Goal: Manage account settings

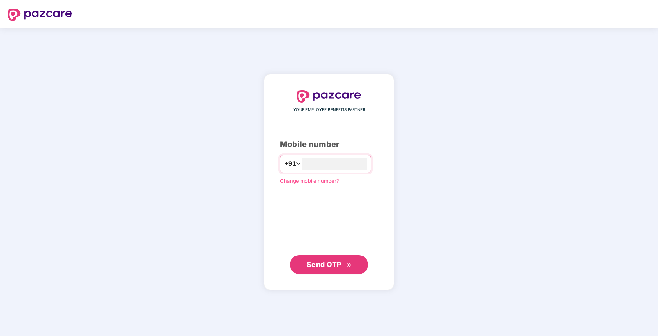
type input "**********"
click at [343, 264] on span "Send OTP" at bounding box center [329, 264] width 45 height 11
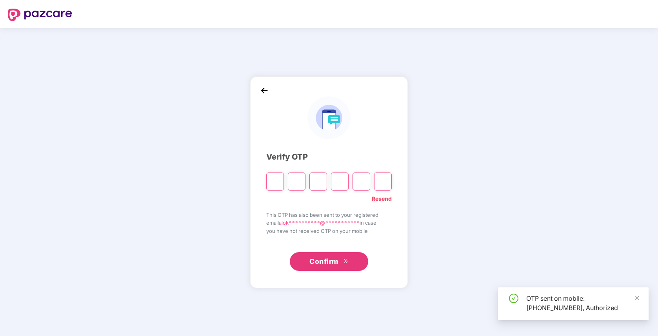
type input "*"
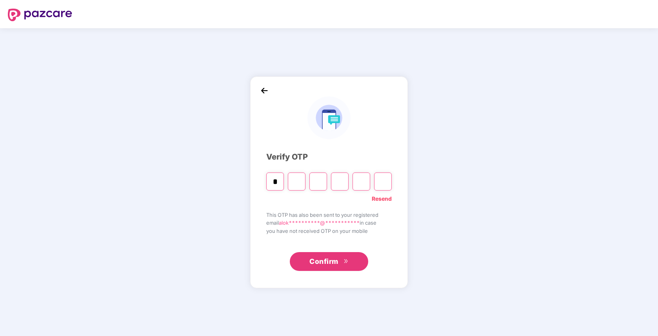
type input "*"
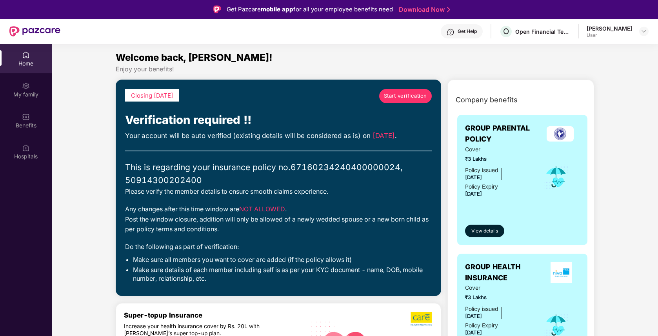
scroll to position [3, 0]
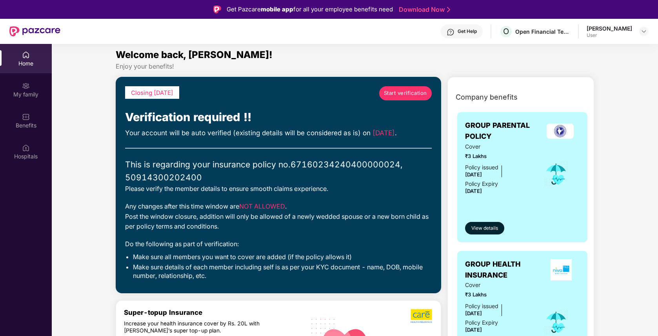
click at [417, 96] on span "Start verification" at bounding box center [405, 93] width 43 height 8
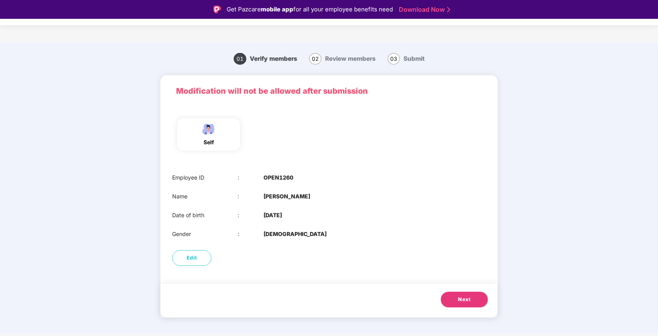
scroll to position [19, 0]
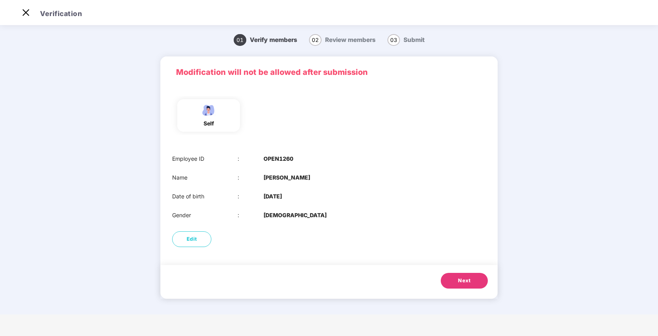
click at [477, 283] on button "Next" at bounding box center [464, 281] width 47 height 16
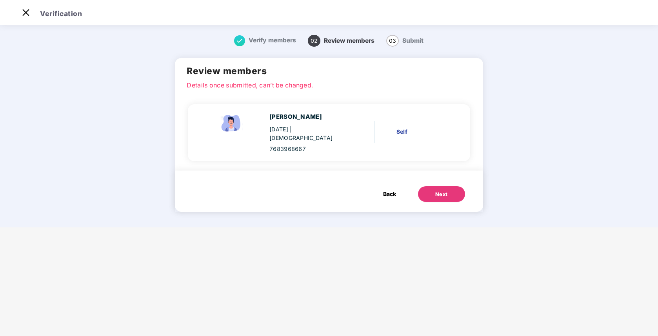
click at [445, 191] on div "Next" at bounding box center [442, 195] width 13 height 8
click at [392, 190] on button "Back" at bounding box center [390, 194] width 29 height 16
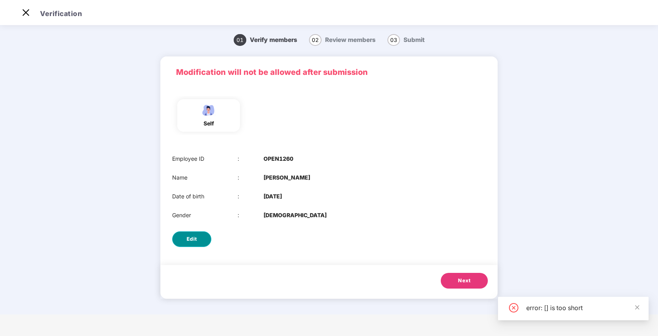
click at [192, 239] on span "Edit" at bounding box center [192, 239] width 11 height 8
select select "****"
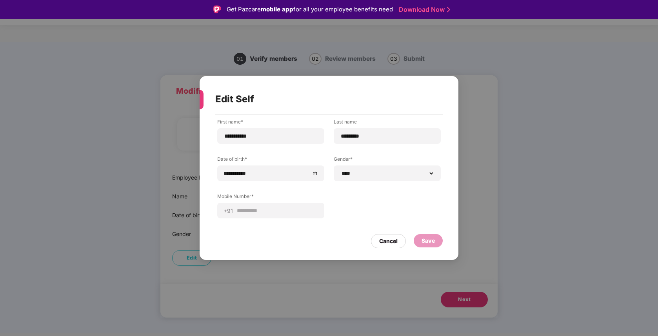
click at [423, 235] on div "Save" at bounding box center [428, 240] width 29 height 13
click at [388, 242] on div "Cancel" at bounding box center [388, 241] width 18 height 9
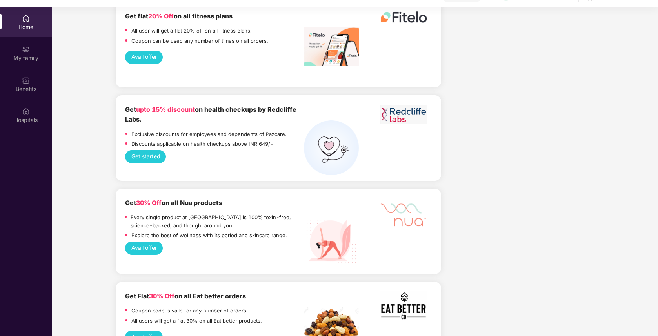
scroll to position [44, 0]
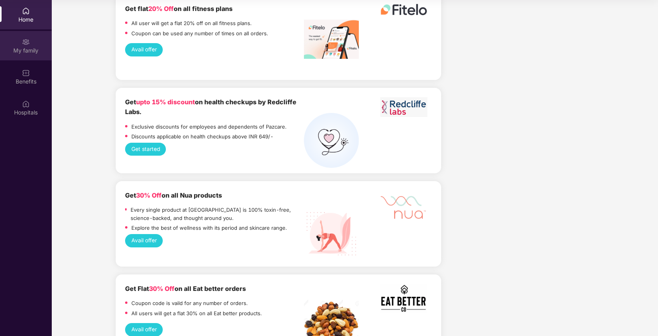
click at [29, 46] on img at bounding box center [26, 42] width 8 height 8
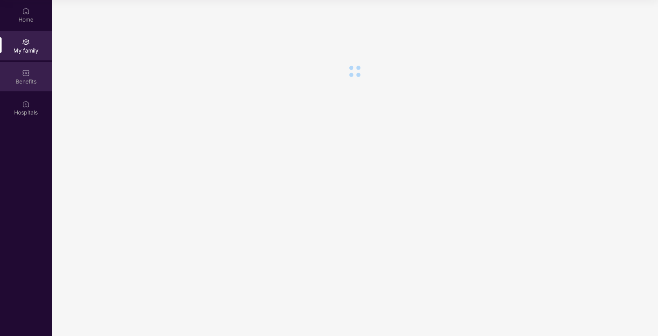
click at [25, 71] on img at bounding box center [26, 73] width 8 height 8
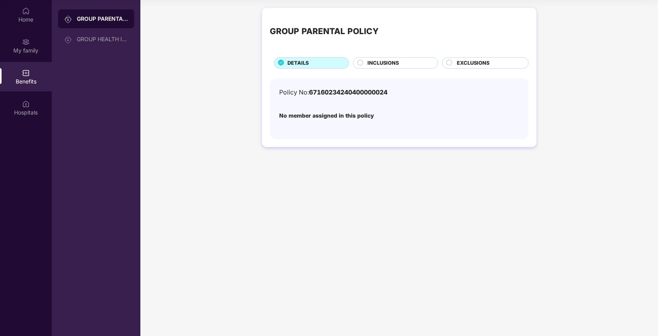
click at [34, 73] on div "Benefits" at bounding box center [26, 76] width 52 height 29
click at [98, 42] on div "GROUP HEALTH INSURANCE" at bounding box center [102, 39] width 51 height 6
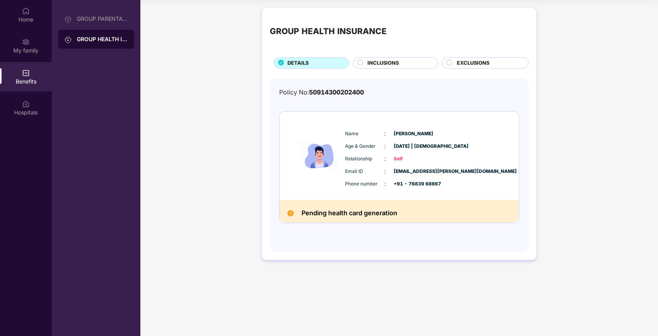
click at [290, 214] on img at bounding box center [291, 213] width 6 height 6
